Goal: Task Accomplishment & Management: Complete application form

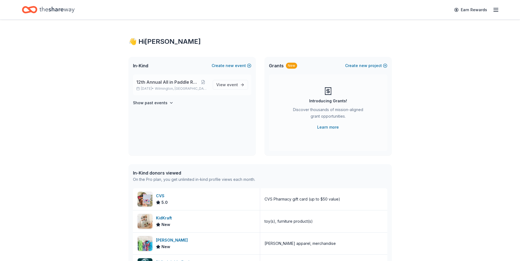
click at [163, 84] on span "12th Annual All in Paddle Raffle" at bounding box center [167, 82] width 62 height 7
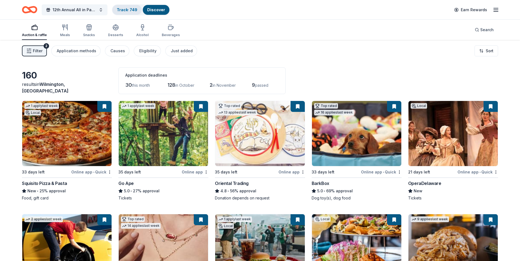
click at [125, 12] on link "Track · 749" at bounding box center [127, 9] width 21 height 5
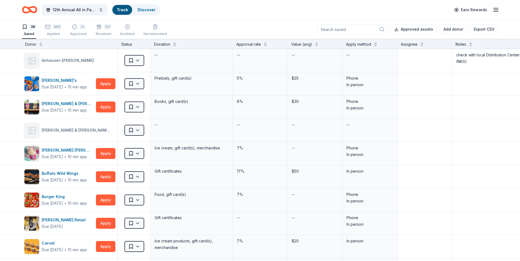
scroll to position [0, 0]
click at [53, 28] on div "483" at bounding box center [57, 26] width 9 height 5
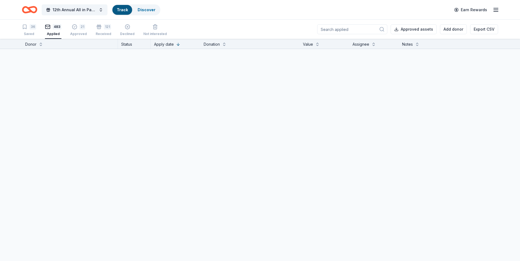
click at [344, 29] on input at bounding box center [352, 29] width 70 height 10
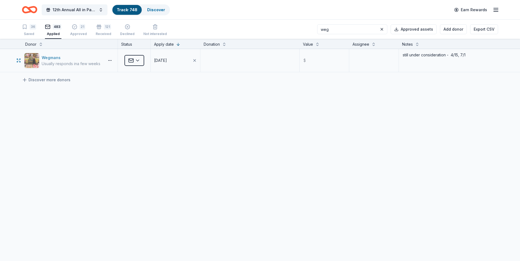
type input "weg"
click at [48, 57] on div "Wegmans" at bounding box center [71, 58] width 59 height 7
drag, startPoint x: 342, startPoint y: 31, endPoint x: 326, endPoint y: 29, distance: 16.0
click at [326, 29] on input "weg" at bounding box center [352, 29] width 70 height 10
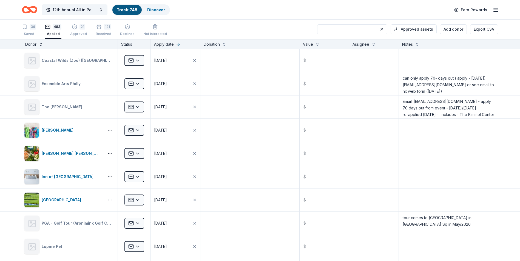
click at [40, 45] on button at bounding box center [41, 43] width 4 height 5
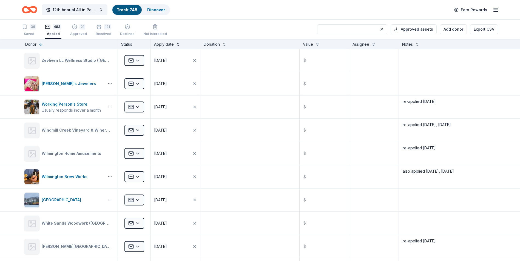
click at [178, 45] on button at bounding box center [178, 43] width 4 height 5
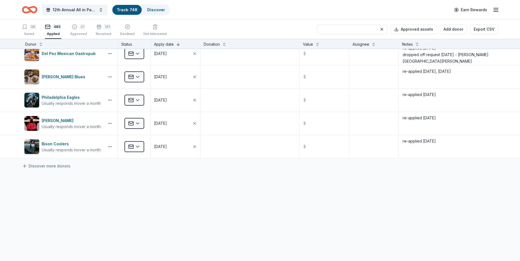
scroll to position [10249, 0]
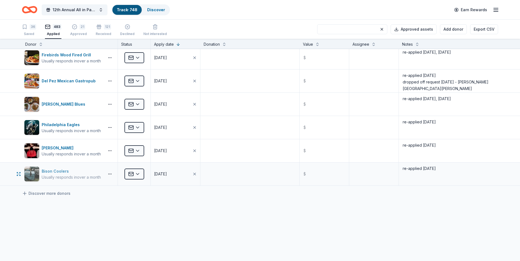
click at [50, 171] on div "Bison Coolers" at bounding box center [71, 171] width 59 height 7
click at [440, 168] on textarea "re-applied 4/18/25" at bounding box center [448, 174] width 98 height 22
type textarea "re-applied 4/18/25, 9/6/25"
click at [48, 148] on div "Jacki Easlick" at bounding box center [71, 148] width 59 height 7
click at [436, 145] on textarea "re-applied 4/18/25" at bounding box center [448, 151] width 98 height 22
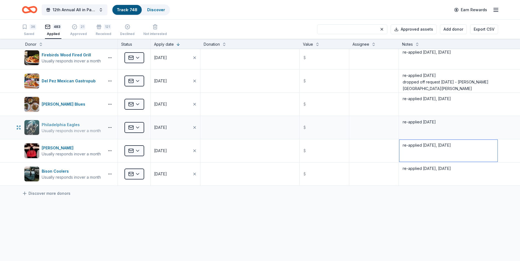
type textarea "re-applied 4/18/25, 9/6/25"
click at [52, 124] on div "Philadelphia Eagles" at bounding box center [71, 125] width 59 height 7
click at [438, 121] on textarea "re-applied 4/17/25" at bounding box center [448, 128] width 98 height 22
type textarea "re-applied 4/17/25, 9/6/25"
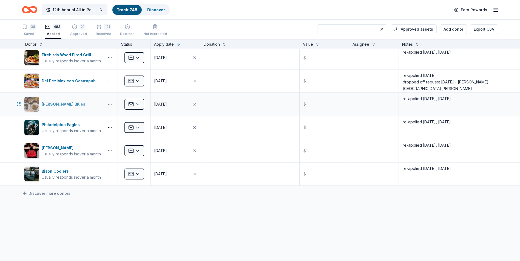
click at [52, 104] on div "[PERSON_NAME] Blues" at bounding box center [65, 104] width 46 height 7
click at [452, 99] on textarea "re-applied 4/18/25, 7/1/25" at bounding box center [448, 104] width 98 height 22
type textarea "re-applied 4/18/25, 7/1/25, 9/6/25"
click at [57, 80] on div "Del Pez Mexican Gastropub" at bounding box center [70, 81] width 56 height 7
click at [478, 83] on textarea "re-applied 4/18/25 dropped off request 5/20/25 - Glen Mills" at bounding box center [448, 81] width 98 height 22
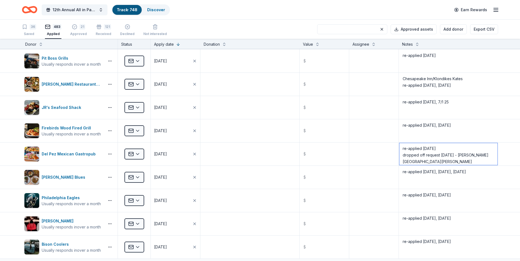
scroll to position [10167, 0]
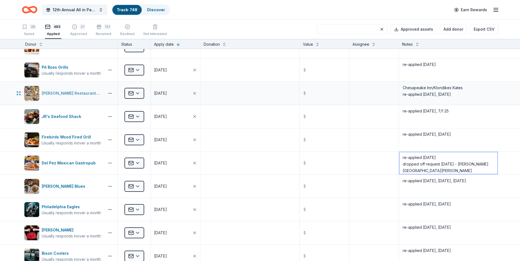
type textarea "re-applied 4/18/25 dropped off request 5/20/25 - Glen Mills 9/6/25 -* Wilm"
click at [57, 92] on div "Martuscelli Restaurant Group" at bounding box center [72, 93] width 61 height 7
click at [449, 94] on textarea "Chesapeake Inn/Klondikes Kates re-applied 4/17/25, 7/1/25" at bounding box center [448, 93] width 98 height 22
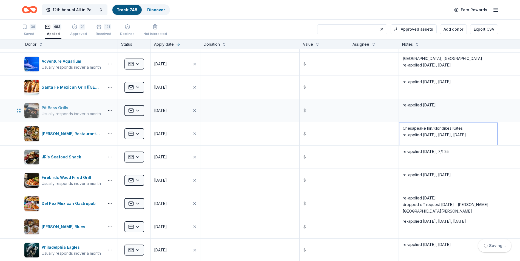
scroll to position [10112, 0]
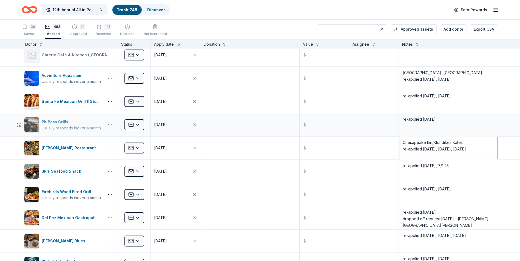
type textarea "Chesapeake Inn/Klondikes Kates re-applied 4/17/25, 7/1/25, 9/6/25"
click at [48, 120] on div "Pit Boss Grills" at bounding box center [71, 122] width 59 height 7
click at [59, 99] on div "Santa Fe Mexican Grill ([GEOGRAPHIC_DATA])" at bounding box center [72, 101] width 61 height 7
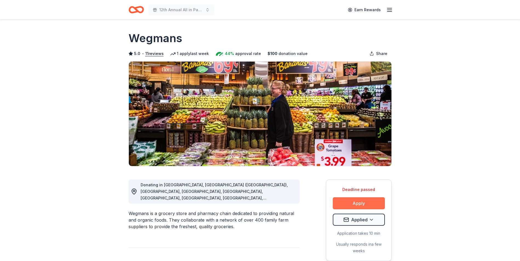
click at [359, 206] on button "Apply" at bounding box center [359, 204] width 52 height 12
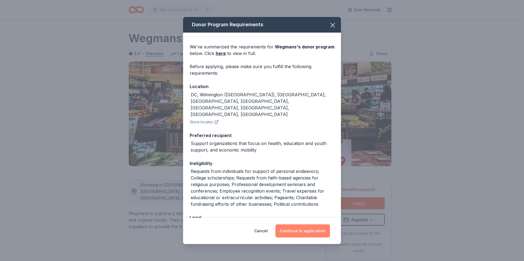
click at [301, 230] on button "Continue to application" at bounding box center [302, 231] width 55 height 13
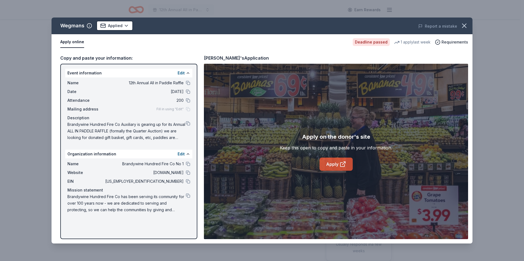
click at [332, 166] on link "Apply" at bounding box center [335, 164] width 33 height 13
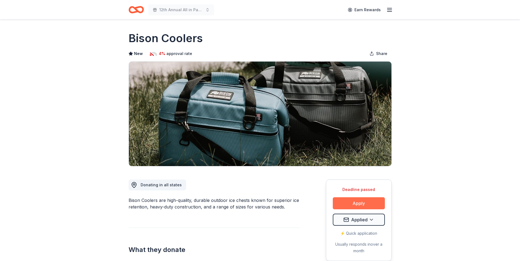
click at [359, 205] on button "Apply" at bounding box center [359, 204] width 52 height 12
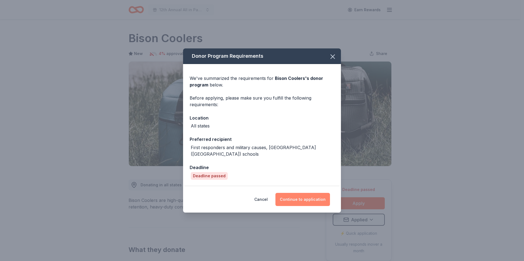
click at [294, 196] on button "Continue to application" at bounding box center [302, 199] width 55 height 13
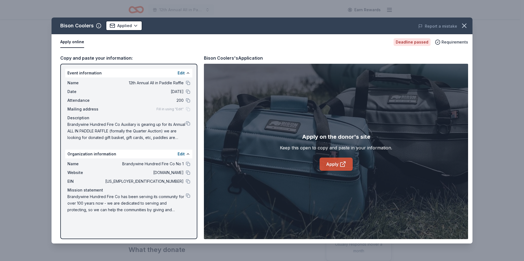
click at [330, 165] on link "Apply" at bounding box center [335, 164] width 33 height 13
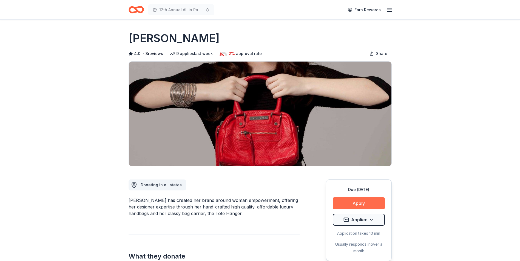
click at [358, 203] on button "Apply" at bounding box center [359, 204] width 52 height 12
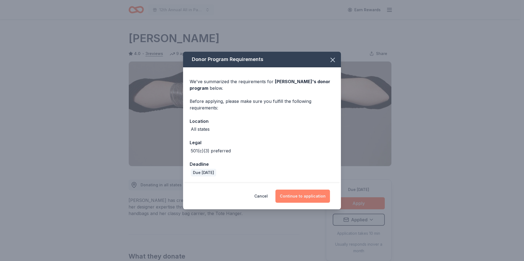
click at [302, 195] on button "Continue to application" at bounding box center [302, 196] width 55 height 13
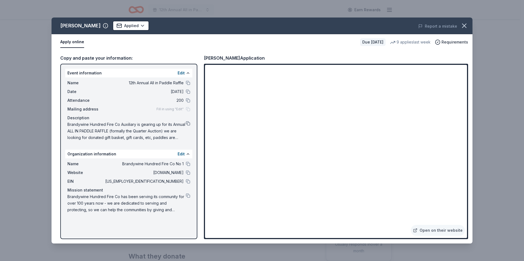
click at [188, 124] on button at bounding box center [188, 123] width 4 height 4
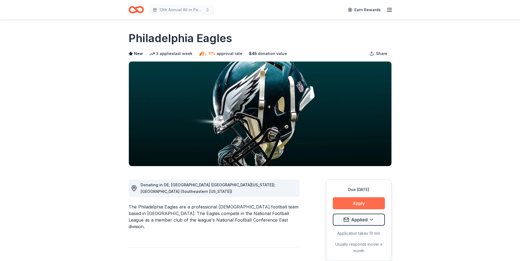
click at [355, 203] on button "Apply" at bounding box center [359, 204] width 52 height 12
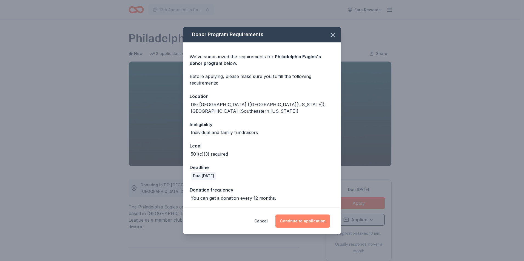
click at [298, 219] on button "Continue to application" at bounding box center [302, 221] width 55 height 13
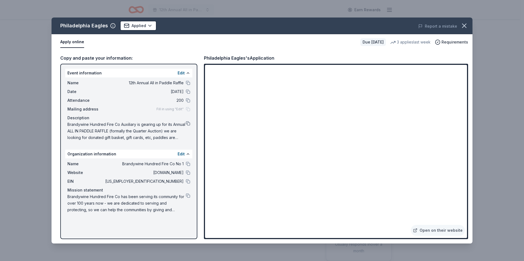
click at [187, 123] on button at bounding box center [188, 123] width 4 height 4
click at [464, 28] on icon "button" at bounding box center [464, 26] width 8 height 8
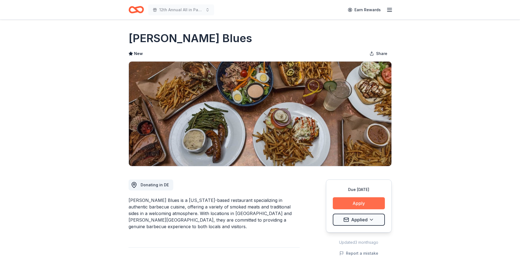
click at [361, 203] on button "Apply" at bounding box center [359, 204] width 52 height 12
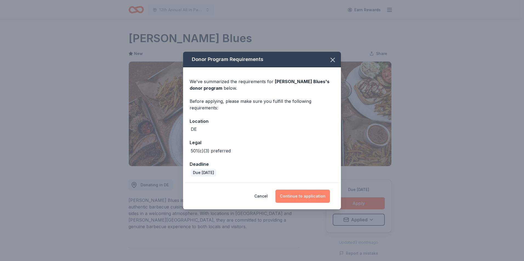
click at [298, 194] on button "Continue to application" at bounding box center [302, 196] width 55 height 13
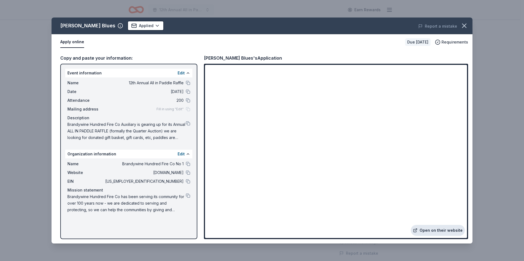
click at [436, 232] on link "Open on their website" at bounding box center [438, 230] width 54 height 11
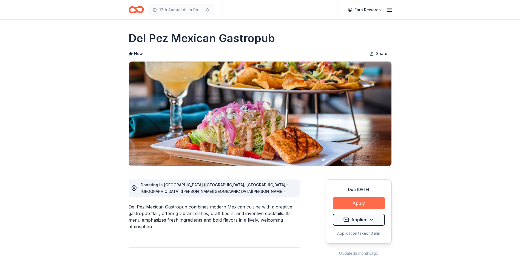
click at [355, 204] on button "Apply" at bounding box center [359, 204] width 52 height 12
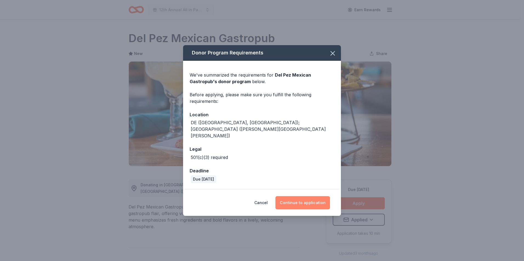
click at [302, 197] on button "Continue to application" at bounding box center [302, 202] width 55 height 13
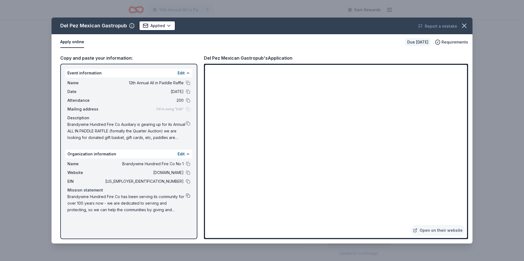
click at [187, 196] on button at bounding box center [188, 196] width 4 height 4
click at [468, 27] on icon "button" at bounding box center [464, 26] width 8 height 8
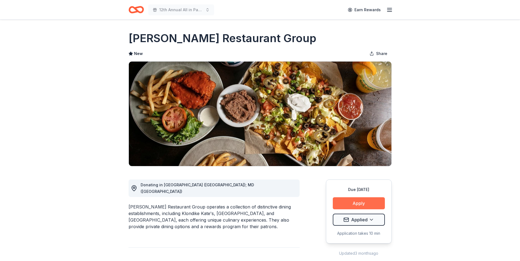
click at [358, 203] on button "Apply" at bounding box center [359, 204] width 52 height 12
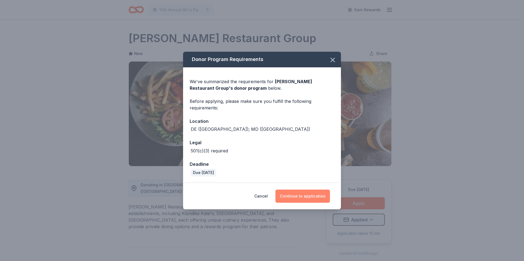
click at [300, 200] on button "Continue to application" at bounding box center [302, 196] width 55 height 13
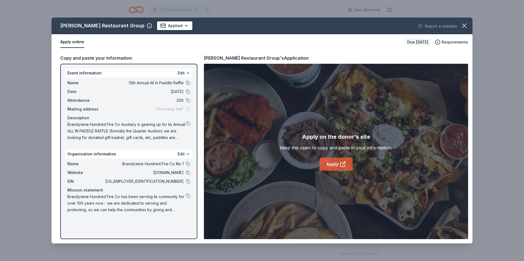
click at [331, 164] on link "Apply" at bounding box center [335, 164] width 33 height 13
click at [187, 124] on button at bounding box center [188, 123] width 4 height 4
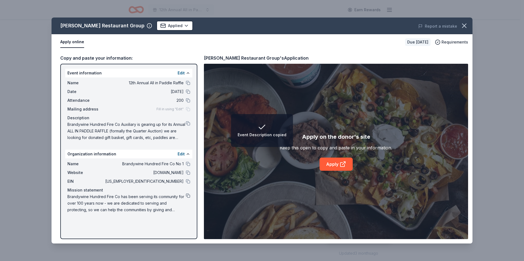
click at [188, 196] on button at bounding box center [188, 196] width 4 height 4
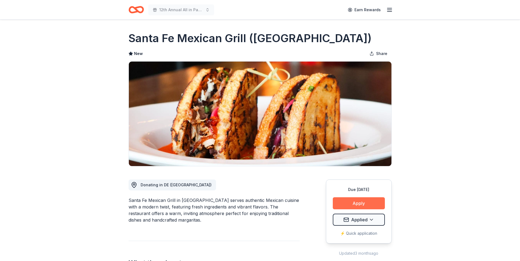
click at [360, 204] on button "Apply" at bounding box center [359, 204] width 52 height 12
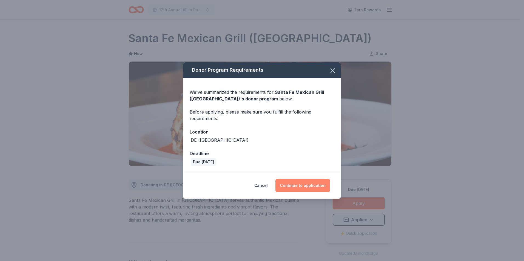
click at [302, 188] on button "Continue to application" at bounding box center [302, 185] width 55 height 13
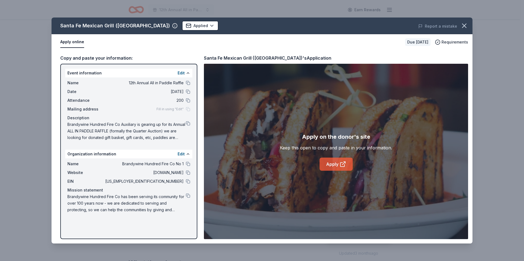
click at [330, 163] on link "Apply" at bounding box center [335, 164] width 33 height 13
